Goal: Book appointment/travel/reservation

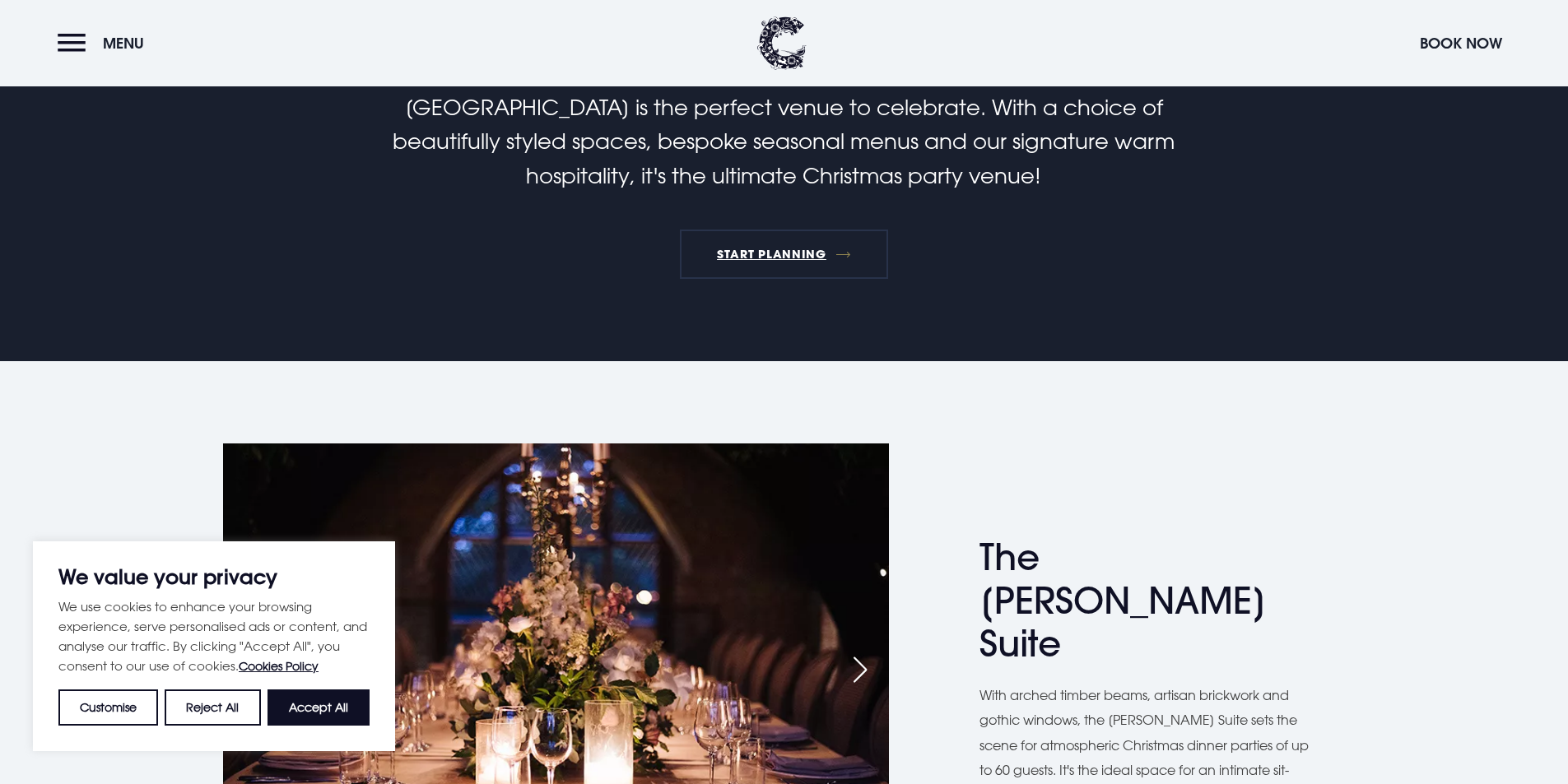
scroll to position [412, 0]
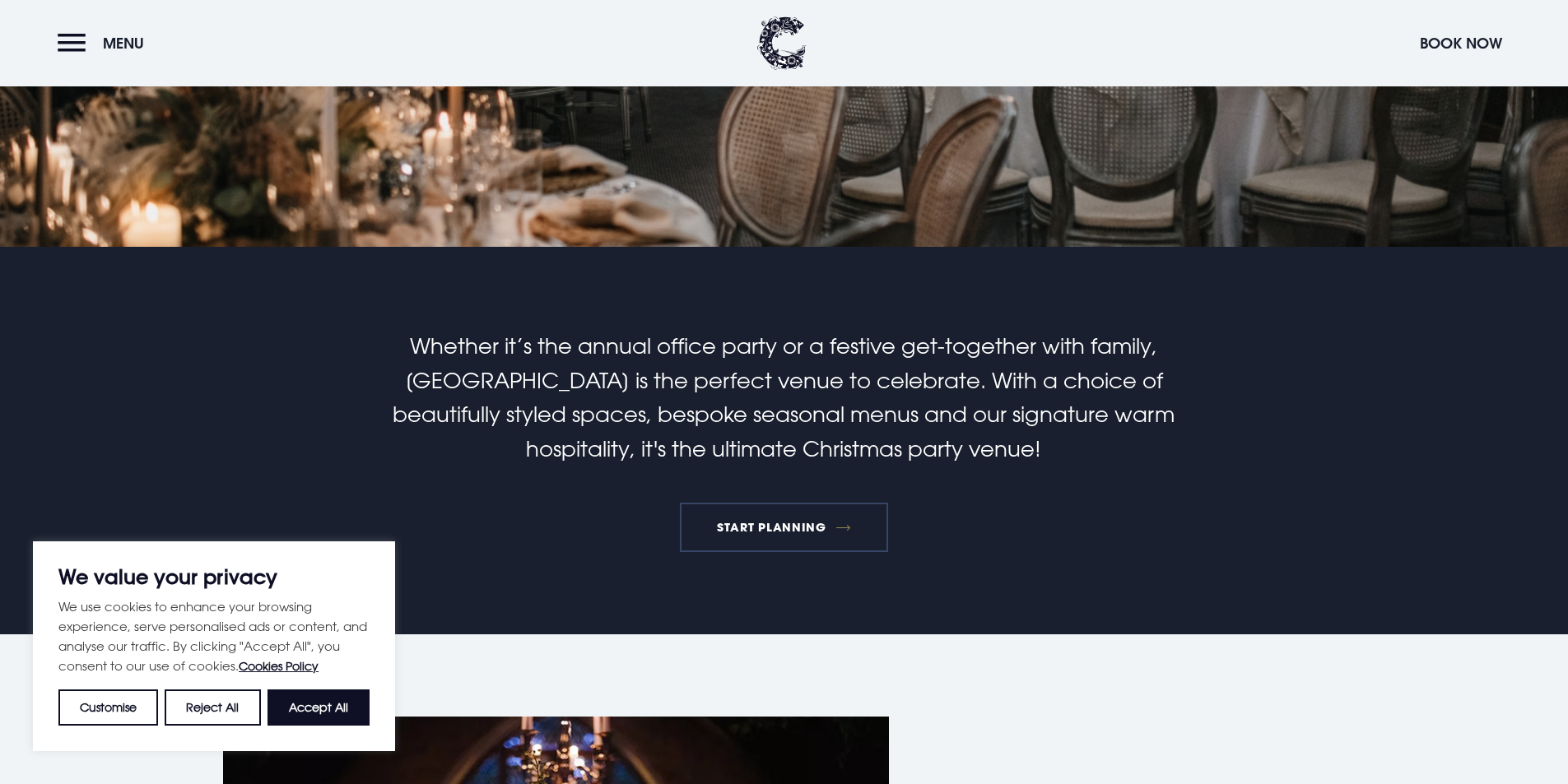
click at [750, 524] on link "START PLANNING" at bounding box center [784, 527] width 209 height 49
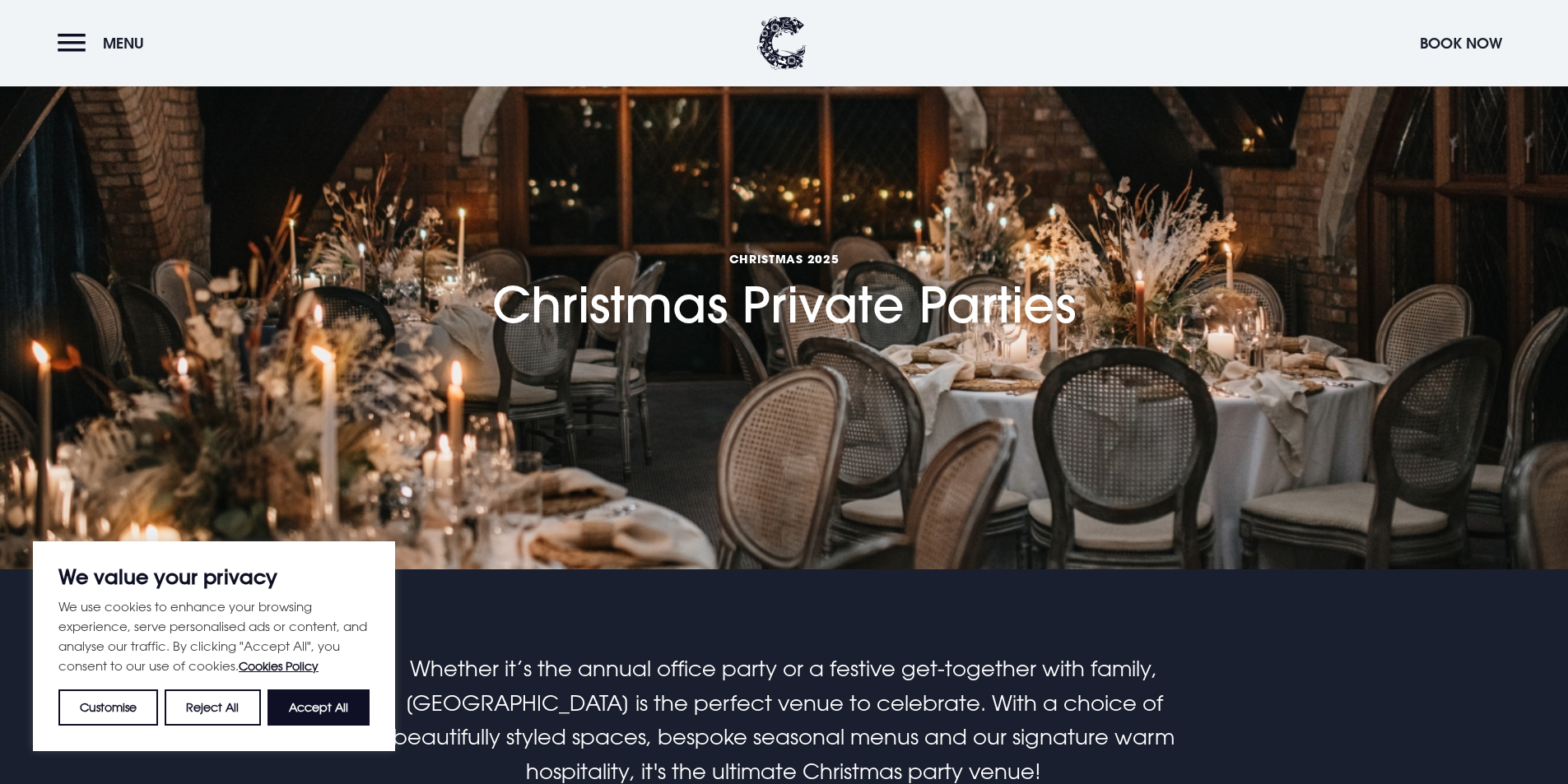
scroll to position [0, 0]
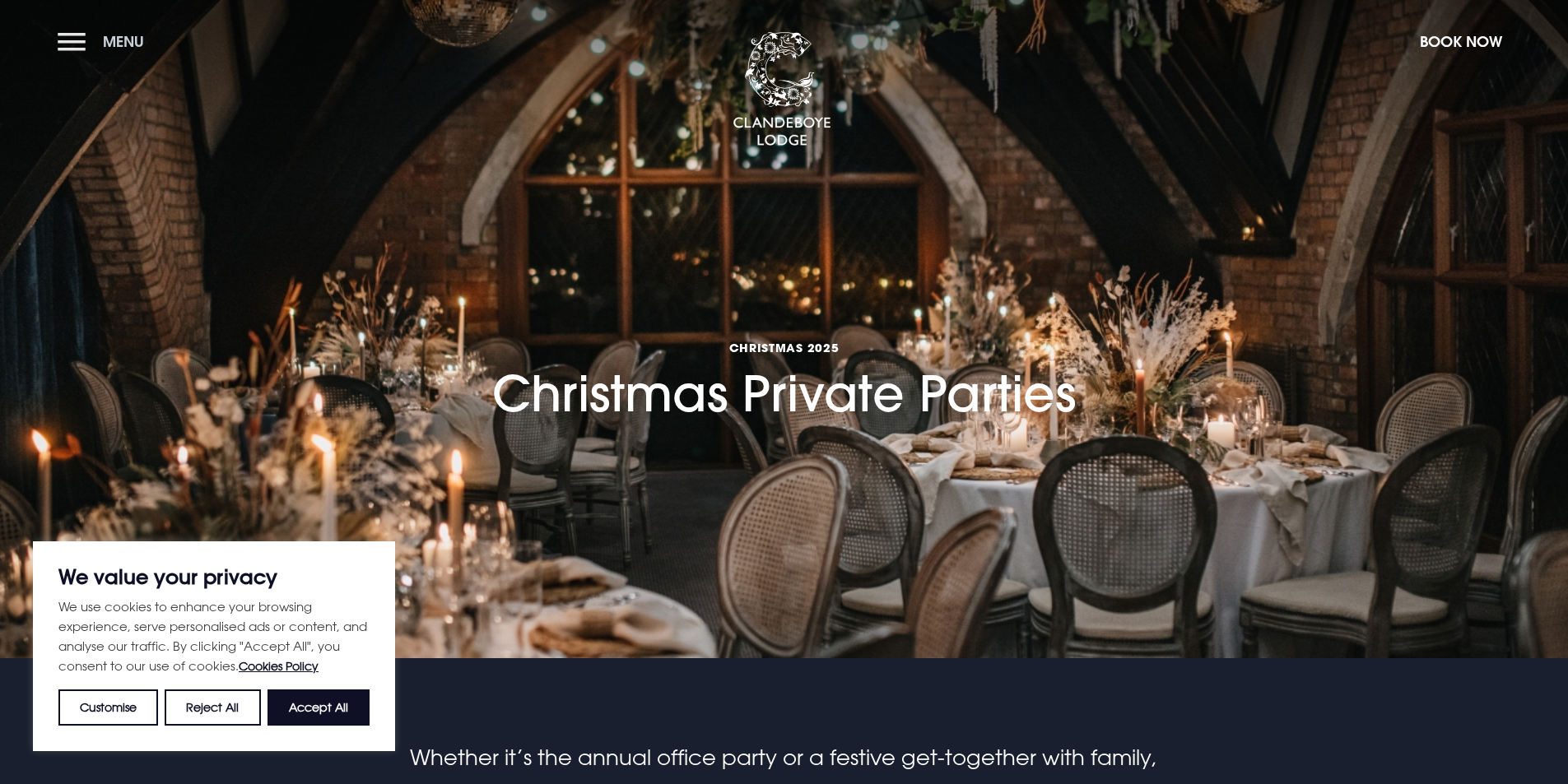
click at [61, 54] on button "Menu" at bounding box center [105, 42] width 95 height 35
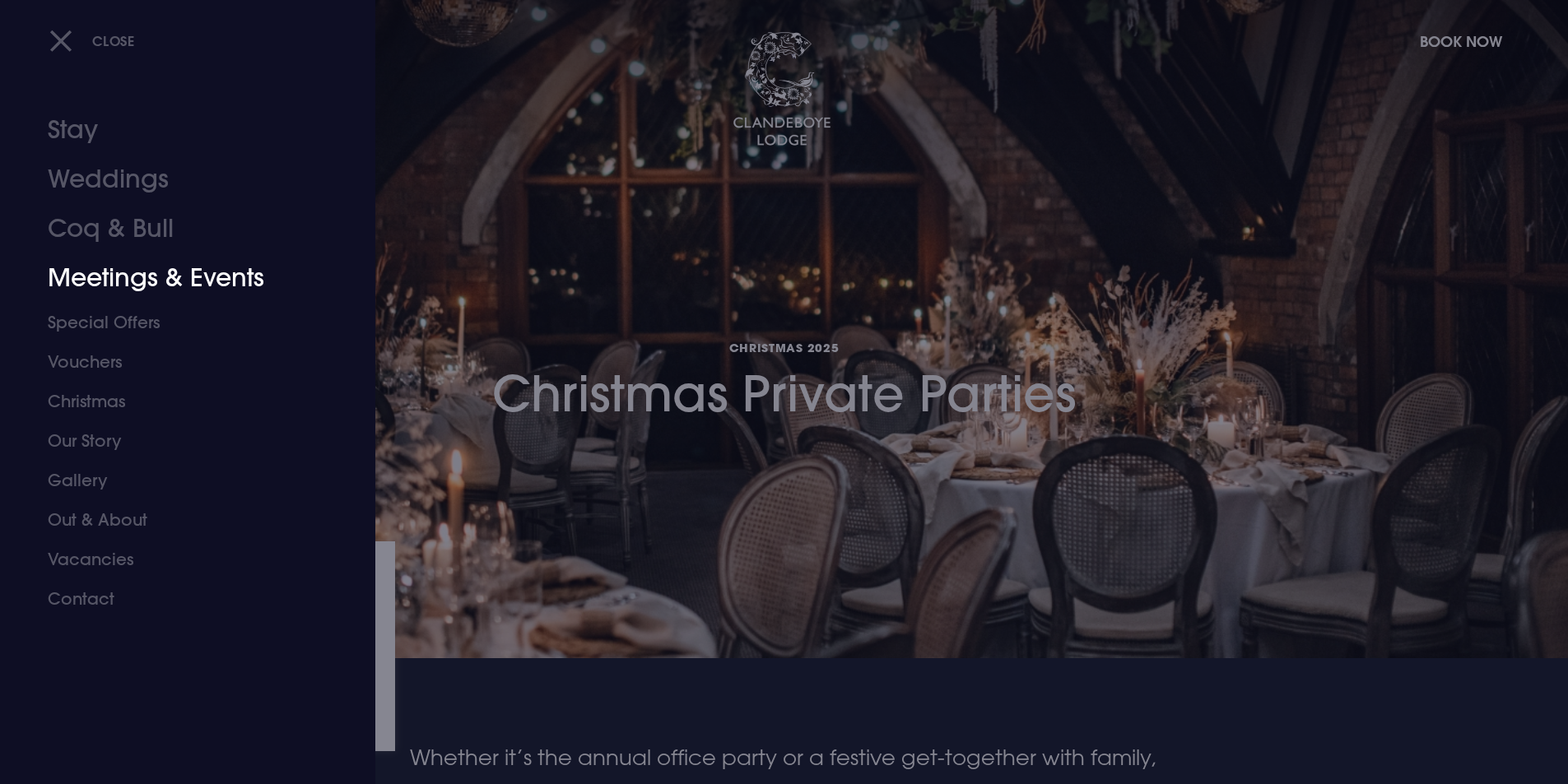
click at [152, 273] on link "Meetings & Events" at bounding box center [178, 278] width 260 height 49
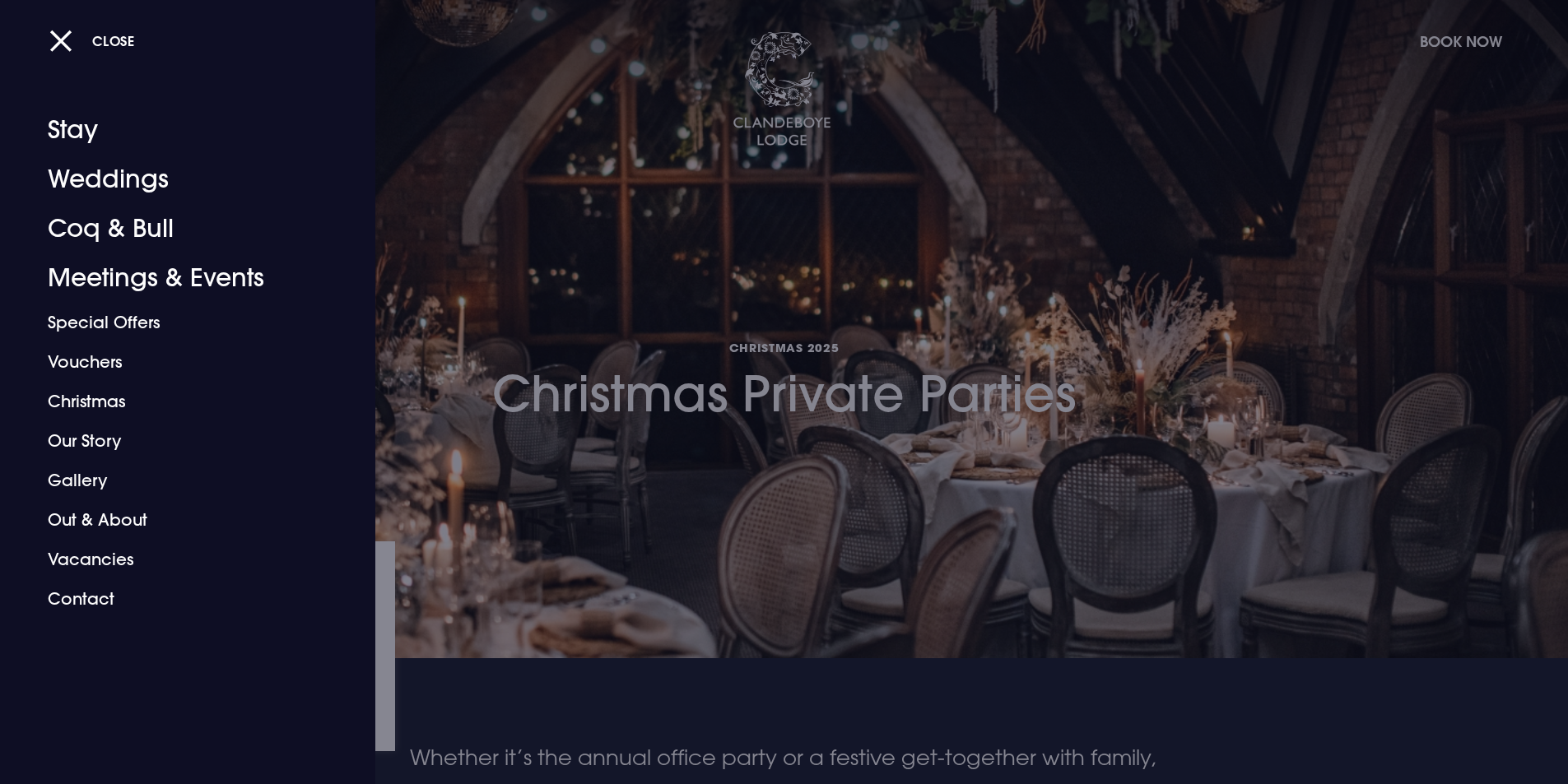
click at [744, 268] on div at bounding box center [784, 392] width 1568 height 784
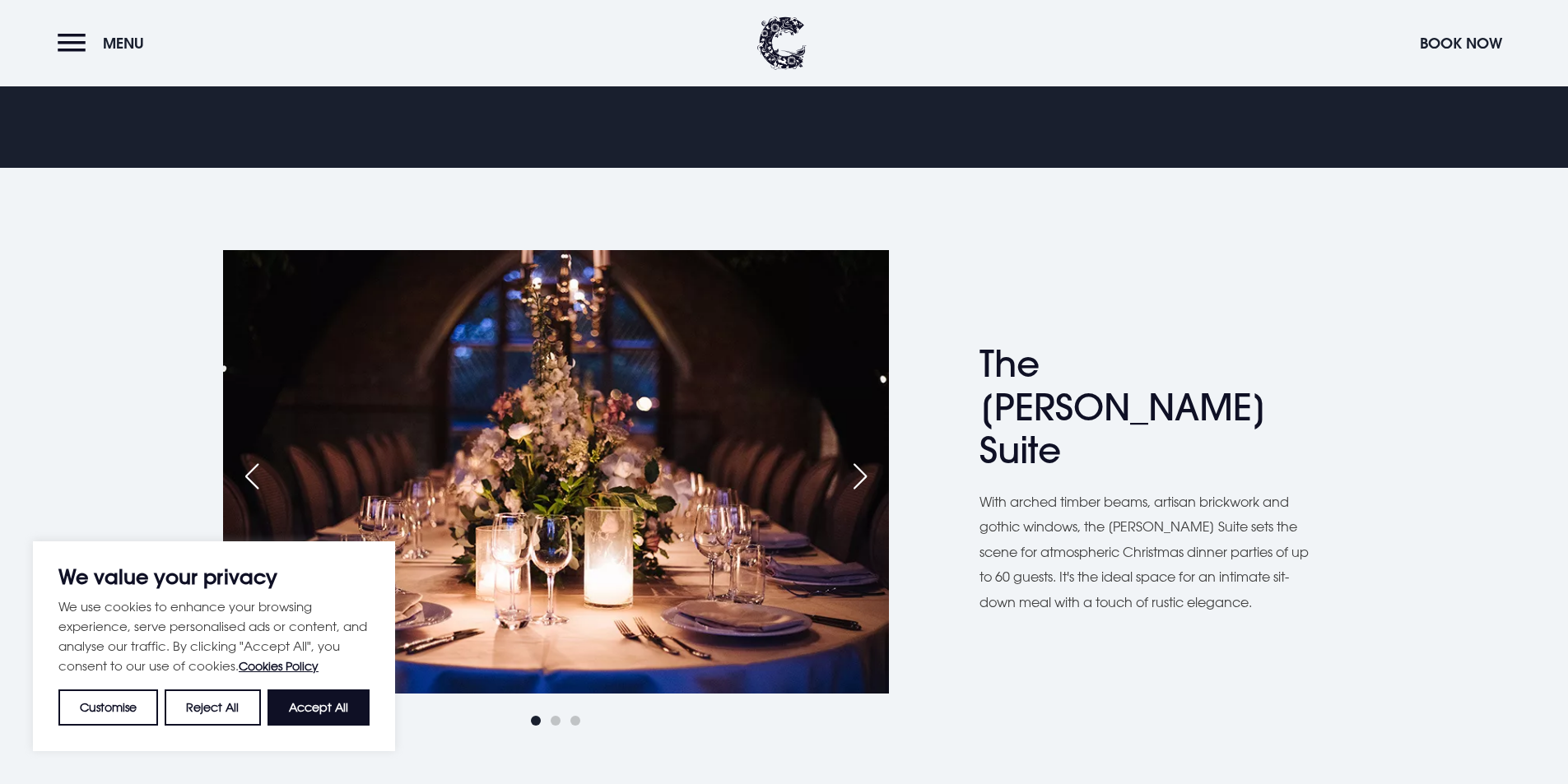
scroll to position [987, 0]
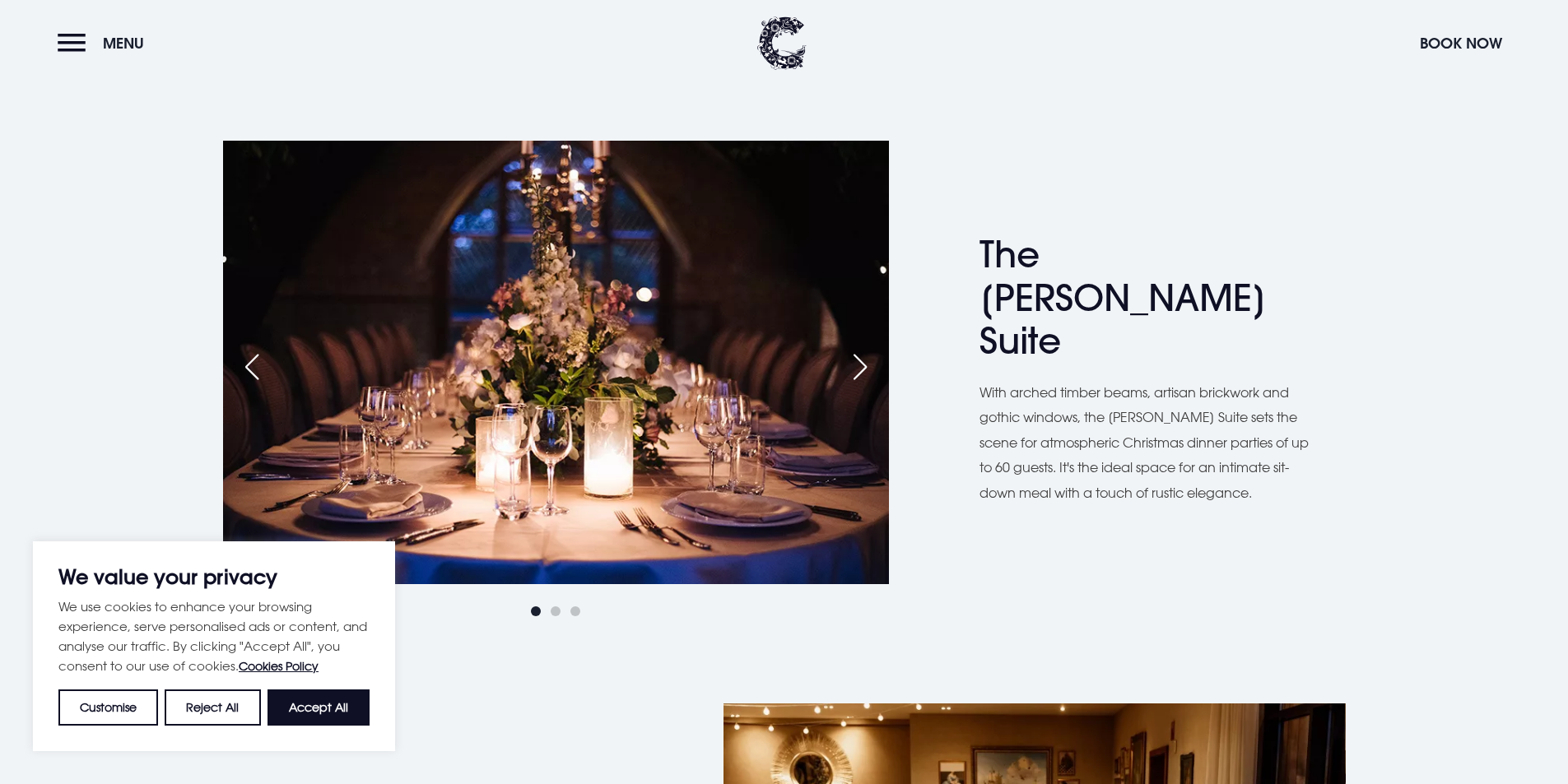
click at [861, 355] on div "Next slide" at bounding box center [860, 366] width 41 height 36
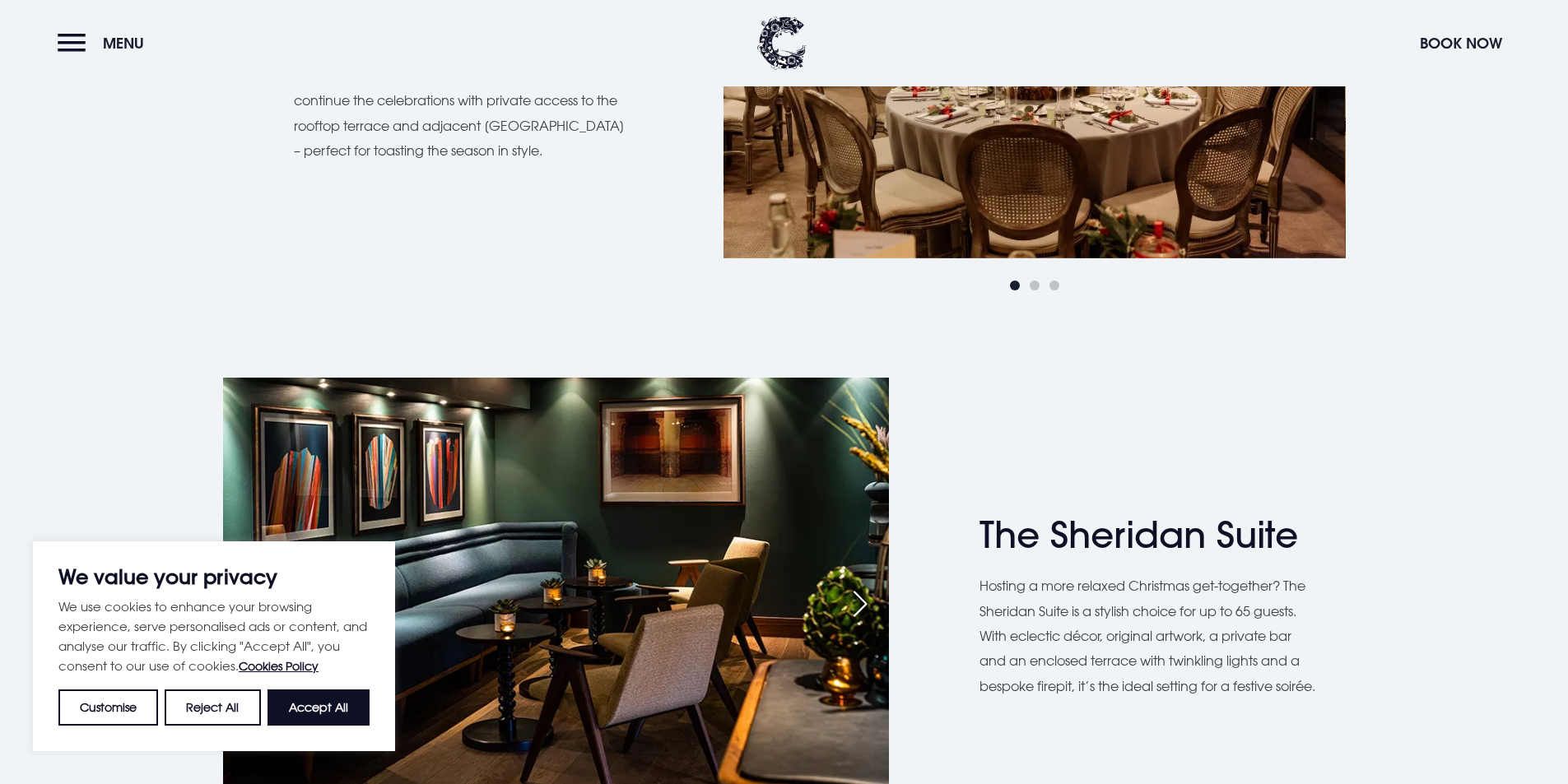
scroll to position [1974, 0]
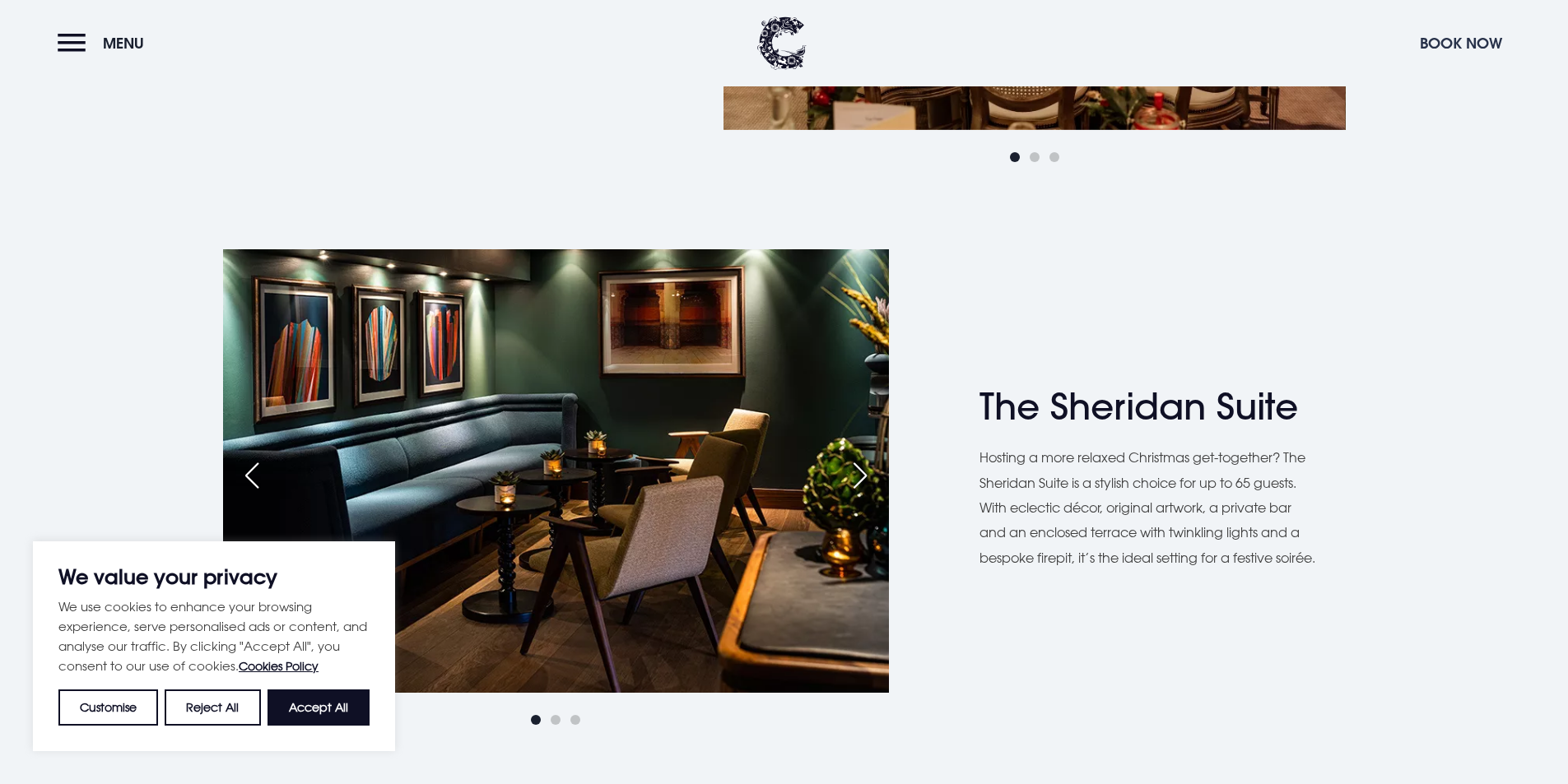
click at [1456, 42] on button "Book Now" at bounding box center [1460, 43] width 99 height 35
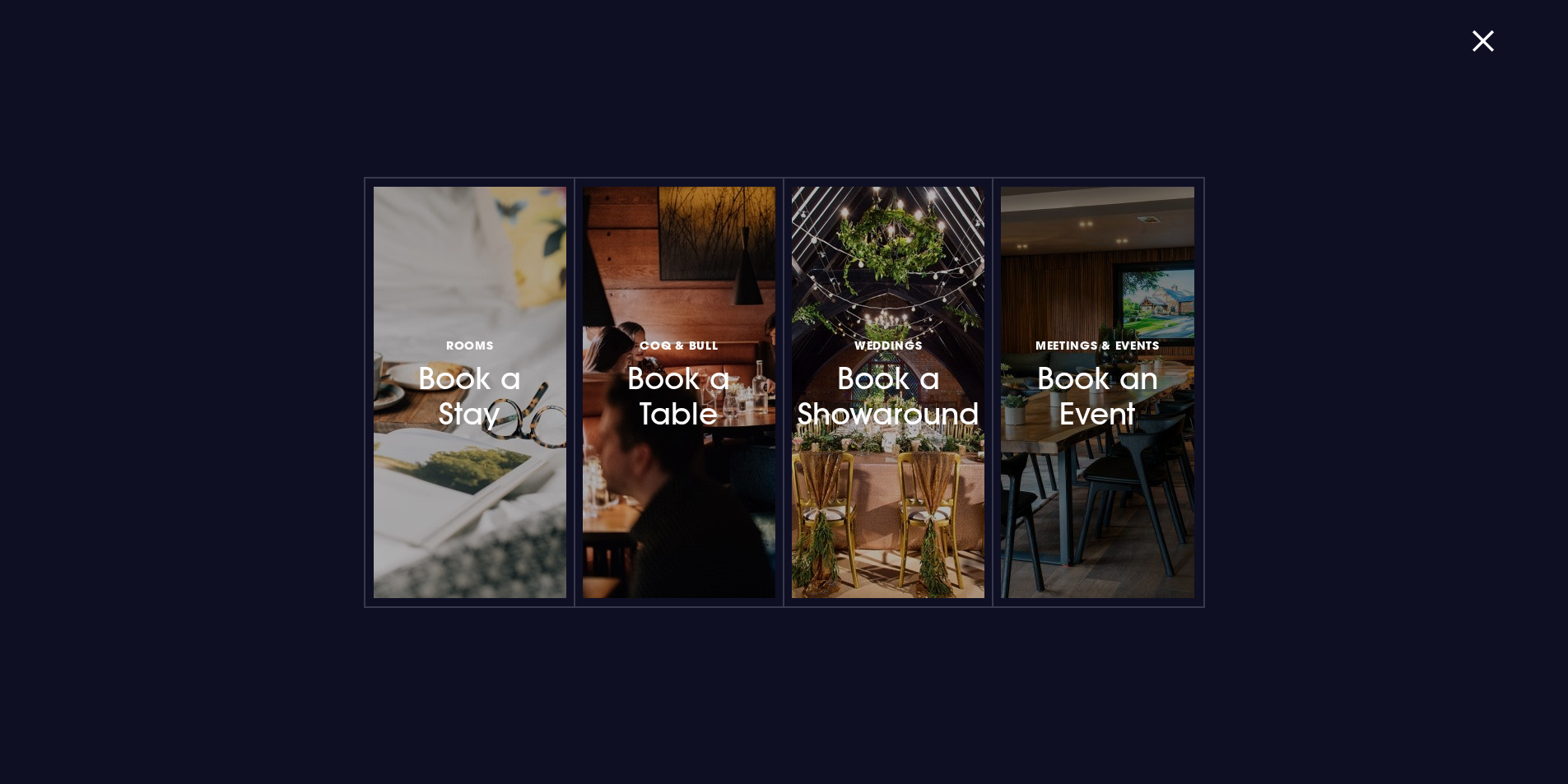
click at [1081, 424] on h3 "Meetings & Events Book an Event" at bounding box center [1097, 383] width 143 height 98
